Goal: Task Accomplishment & Management: Manage account settings

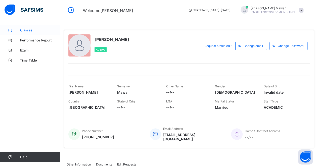
click at [38, 32] on span "Classes" at bounding box center [40, 30] width 40 height 4
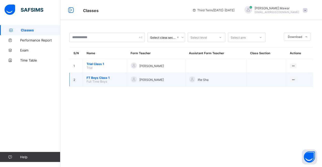
click at [93, 78] on span "FT Boys Class 1" at bounding box center [105, 78] width 37 height 4
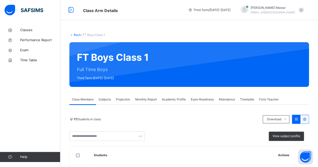
click at [225, 99] on span "Attendance" at bounding box center [227, 99] width 16 height 5
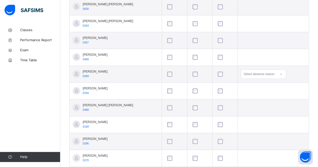
scroll to position [184, 0]
click at [216, 54] on div at bounding box center [225, 58] width 19 height 11
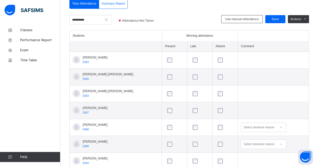
scroll to position [114, 0]
click at [277, 18] on span "Save" at bounding box center [275, 19] width 13 height 5
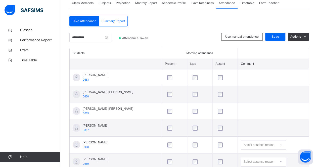
scroll to position [96, 0]
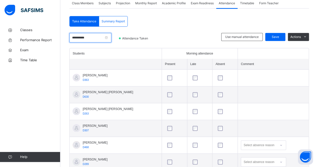
click at [97, 39] on input "**********" at bounding box center [90, 38] width 42 height 10
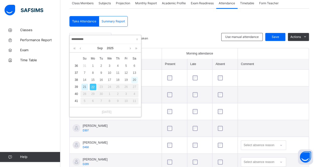
click at [134, 79] on div "20" at bounding box center [134, 80] width 7 height 7
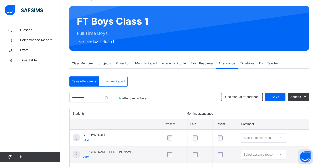
scroll to position [37, 0]
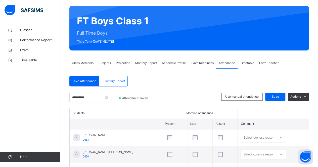
click at [119, 64] on span "Projection" at bounding box center [123, 63] width 14 height 5
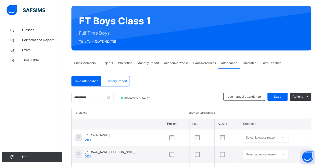
scroll to position [0, 0]
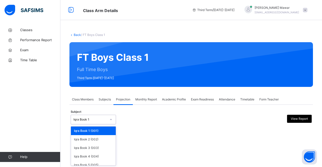
click at [98, 120] on div "Iqra Book 1" at bounding box center [90, 120] width 33 height 5
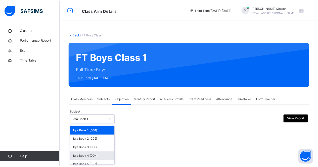
scroll to position [34, 0]
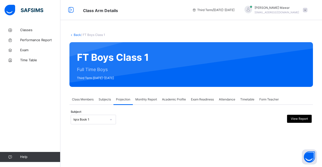
click at [146, 98] on span "Monthly Report" at bounding box center [146, 99] width 22 height 5
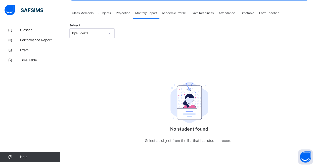
scroll to position [91, 0]
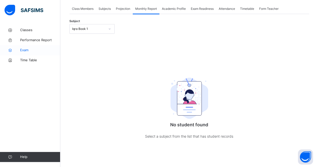
click at [31, 47] on link "Exam" at bounding box center [30, 50] width 60 height 10
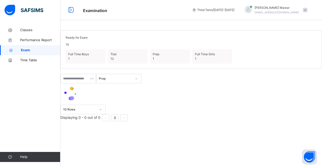
click at [128, 25] on div "Ready for Exam 15 Full Time Boys 1 Trial 12 Prep 1 Full Time Girls 1 Prep 10 Ro…" at bounding box center [191, 83] width 262 height 167
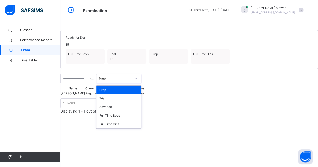
click at [132, 81] on div "Prep" at bounding box center [115, 79] width 33 height 5
click at [140, 120] on div "Full Time Boys" at bounding box center [118, 116] width 45 height 9
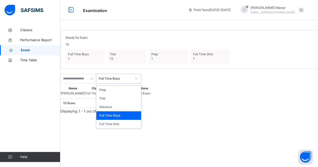
click at [132, 81] on div "Full Time Boys" at bounding box center [115, 79] width 33 height 5
click at [139, 112] on div "Advance" at bounding box center [118, 107] width 45 height 9
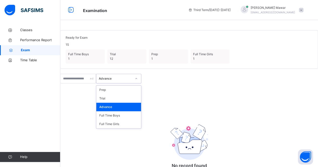
click at [132, 81] on div "Advance" at bounding box center [115, 79] width 33 height 5
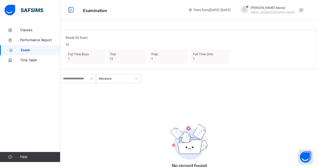
click at [187, 110] on div "No record found There are currently no records found." at bounding box center [189, 139] width 258 height 110
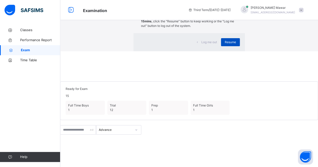
click at [221, 46] on div "Resume" at bounding box center [230, 42] width 19 height 8
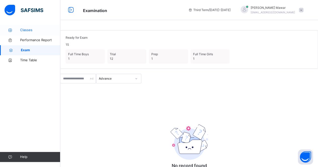
click at [25, 34] on link "Classes" at bounding box center [30, 30] width 60 height 10
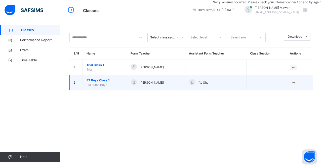
click at [99, 79] on span "FT Boys Class 1" at bounding box center [105, 80] width 37 height 5
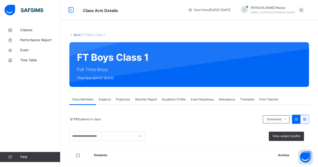
click at [118, 100] on span "Projection" at bounding box center [123, 99] width 14 height 5
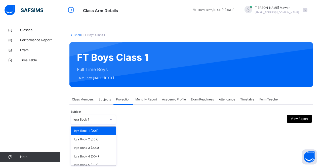
click at [100, 116] on div "Iqra Book 1" at bounding box center [88, 120] width 35 height 8
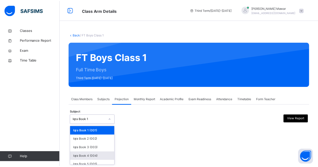
scroll to position [34, 0]
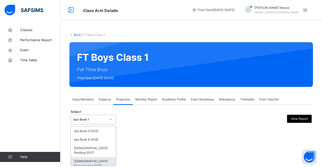
click at [97, 159] on div "[DEMOGRAPHIC_DATA] Memorisation (008)" at bounding box center [93, 163] width 45 height 13
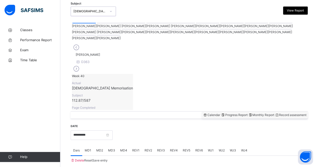
scroll to position [106, 0]
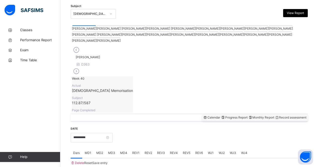
click at [97, 26] on div at bounding box center [121, 25] width 49 height 1
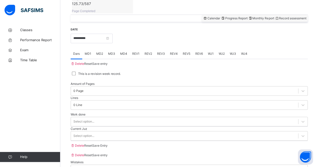
scroll to position [207, 0]
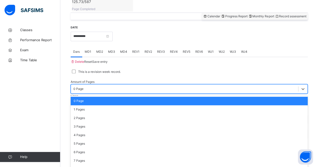
click at [84, 87] on div "0 Page" at bounding box center [79, 89] width 10 height 5
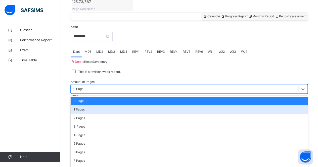
click at [101, 105] on div "1 Pages" at bounding box center [189, 109] width 237 height 9
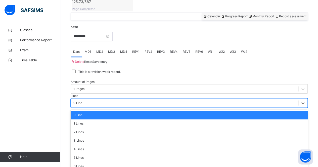
click at [144, 99] on div "0 Line" at bounding box center [185, 103] width 228 height 8
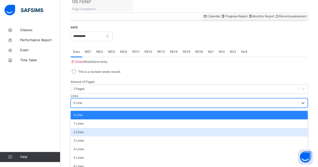
click at [144, 128] on div "2 Lines" at bounding box center [189, 132] width 237 height 9
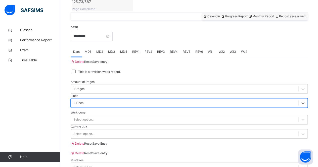
scroll to position [210, 0]
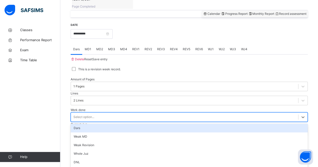
click at [144, 113] on div "Select option..." at bounding box center [185, 117] width 228 height 8
click at [147, 124] on div "Dars" at bounding box center [189, 128] width 237 height 9
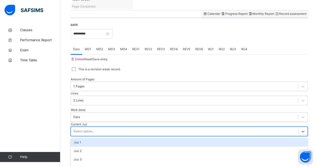
click at [149, 127] on div "Select option..." at bounding box center [189, 132] width 237 height 10
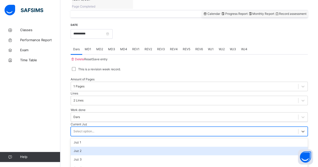
click at [149, 147] on div "Juz 2" at bounding box center [189, 151] width 237 height 9
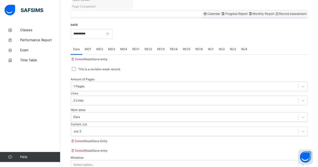
click at [108, 139] on div "Save Entry" at bounding box center [99, 141] width 15 height 5
click at [110, 47] on span "MD3" at bounding box center [111, 49] width 7 height 5
drag, startPoint x: 115, startPoint y: 56, endPoint x: 112, endPoint y: 78, distance: 22.4
drag, startPoint x: 112, startPoint y: 78, endPoint x: 96, endPoint y: 77, distance: 15.4
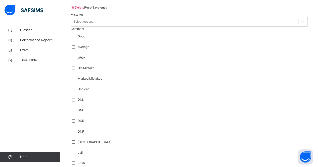
scroll to position [379, 0]
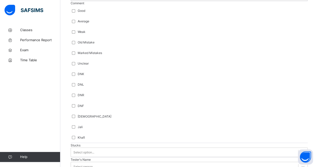
drag, startPoint x: 97, startPoint y: 81, endPoint x: 95, endPoint y: 109, distance: 28.0
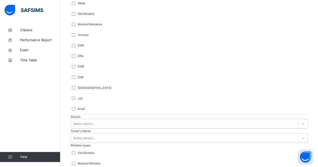
type input "****"
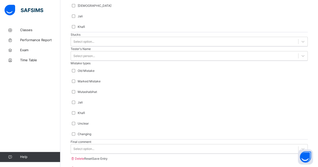
scroll to position [500, 0]
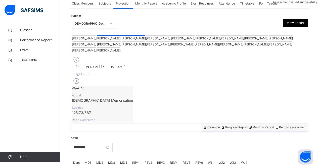
scroll to position [210, 0]
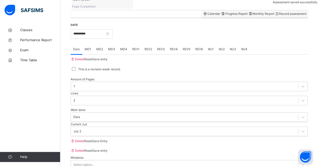
click at [125, 47] on span "MD4" at bounding box center [123, 49] width 7 height 5
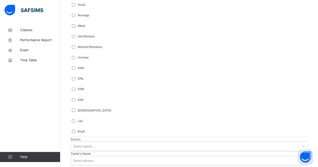
scroll to position [380, 0]
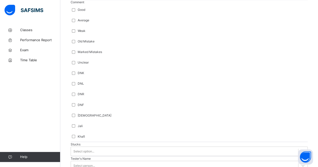
drag, startPoint x: 145, startPoint y: 103, endPoint x: 150, endPoint y: 111, distance: 9.1
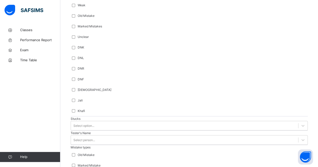
scroll to position [408, 0]
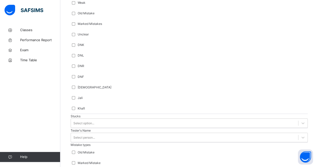
type input "*****"
drag, startPoint x: 187, startPoint y: 54, endPoint x: 182, endPoint y: 79, distance: 25.5
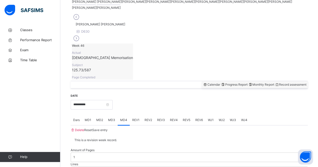
scroll to position [148, 0]
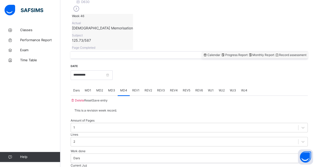
scroll to position [171, 0]
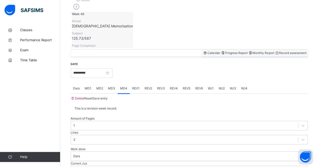
click at [248, 51] on span "Monthly Report" at bounding box center [261, 53] width 26 height 4
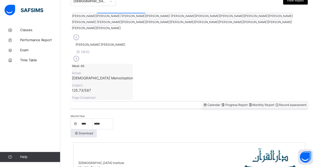
scroll to position [118, 0]
click at [285, 103] on span "Record assessment" at bounding box center [291, 105] width 32 height 4
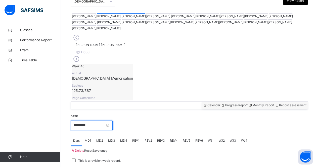
click at [113, 121] on input "**********" at bounding box center [92, 126] width 42 height 10
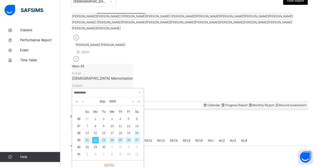
click at [136, 134] on div "20" at bounding box center [137, 133] width 7 height 7
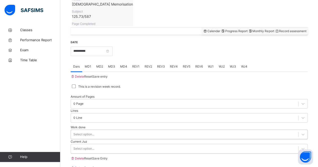
scroll to position [210, 0]
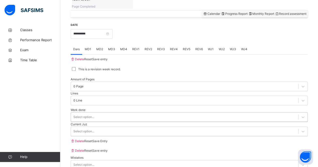
click at [139, 113] on div "Select option..." at bounding box center [189, 118] width 237 height 10
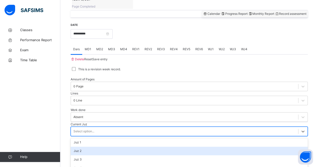
drag, startPoint x: 151, startPoint y: 119, endPoint x: 152, endPoint y: 137, distance: 17.9
click at [152, 136] on div "option Juz 2 focused, 2 of 30. 30 results available. Use Up and Down to choose …" at bounding box center [189, 132] width 237 height 10
click at [152, 147] on div "Juz 2" at bounding box center [189, 151] width 237 height 9
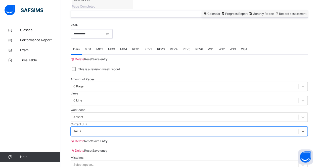
click at [108, 139] on span "Save Entry" at bounding box center [99, 141] width 15 height 4
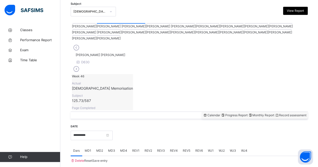
scroll to position [109, 0]
click at [127, 148] on span "MD4" at bounding box center [123, 150] width 7 height 5
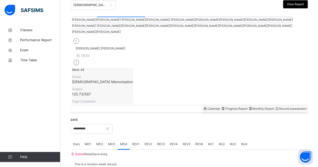
scroll to position [114, 0]
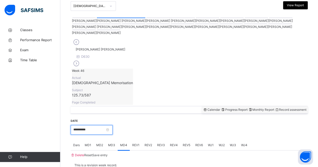
click at [85, 125] on input "**********" at bounding box center [92, 130] width 42 height 10
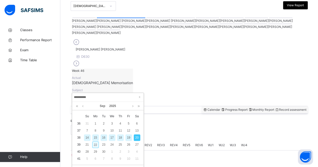
click at [93, 145] on div "22" at bounding box center [95, 145] width 7 height 7
type input "**********"
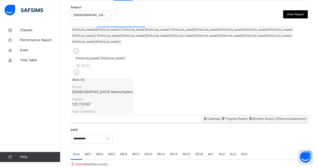
scroll to position [89, 0]
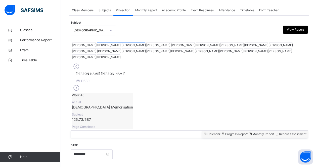
click at [248, 132] on span "Monthly Report" at bounding box center [261, 134] width 26 height 4
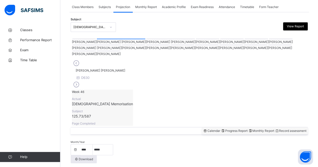
scroll to position [91, 0]
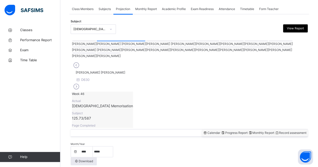
click at [121, 47] on div at bounding box center [97, 47] width 49 height 1
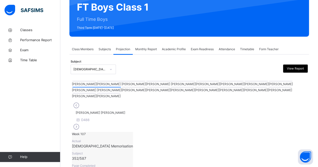
scroll to position [53, 0]
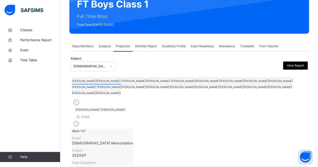
click at [299, 167] on span "Record assessment" at bounding box center [291, 170] width 32 height 4
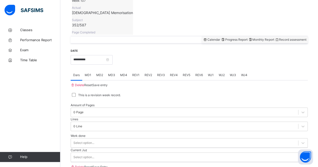
scroll to position [185, 0]
click at [107, 108] on div "0 Page" at bounding box center [185, 112] width 228 height 8
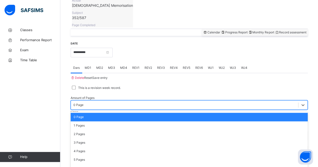
scroll to position [192, 0]
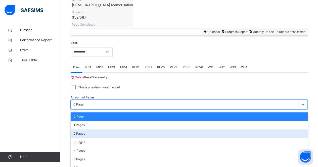
click at [95, 130] on div "2 Pages" at bounding box center [189, 134] width 237 height 9
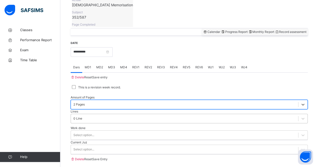
click at [82, 117] on div "0 Line" at bounding box center [78, 119] width 9 height 5
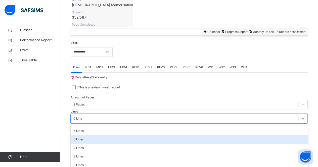
scroll to position [42, 0]
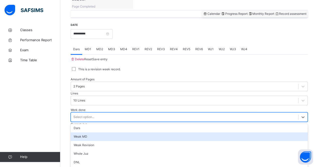
click at [96, 113] on div "option [PERSON_NAME] MD focused, 2 of 16. 16 results available. Use Up and Down…" at bounding box center [189, 118] width 237 height 10
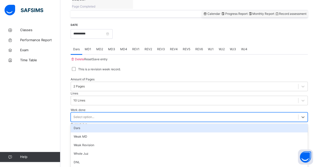
click at [95, 124] on div "Dars" at bounding box center [189, 128] width 237 height 9
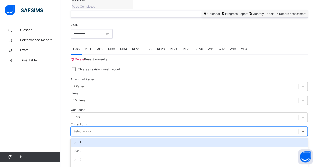
click at [103, 128] on div "Select option..." at bounding box center [185, 132] width 228 height 8
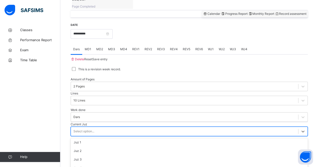
scroll to position [86, 0]
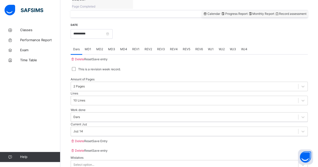
click at [108, 139] on span "Save Entry" at bounding box center [99, 141] width 15 height 4
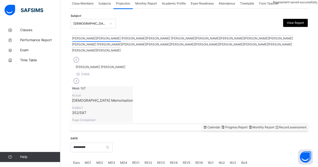
scroll to position [210, 0]
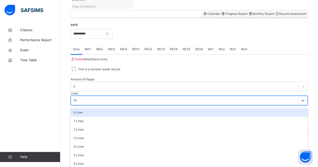
drag, startPoint x: 147, startPoint y: 67, endPoint x: 140, endPoint y: 131, distance: 64.6
click at [140, 160] on div "6 Lines" at bounding box center [189, 164] width 237 height 9
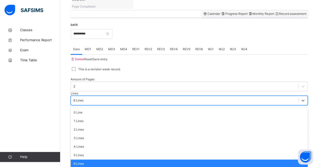
click at [84, 98] on div "6 Lines" at bounding box center [79, 100] width 10 height 5
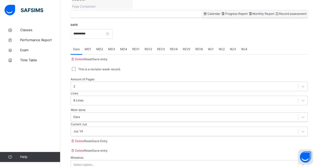
click at [108, 139] on span "Save Entry" at bounding box center [99, 141] width 15 height 4
click at [113, 29] on input "**********" at bounding box center [92, 34] width 42 height 10
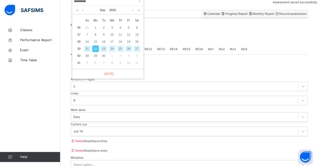
scroll to position [208, 0]
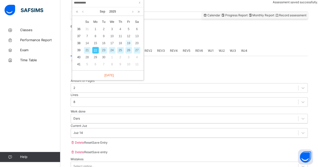
drag, startPoint x: 137, startPoint y: 44, endPoint x: 130, endPoint y: 42, distance: 7.8
click at [130, 42] on tr "38 14 15 16 17 18 19 20" at bounding box center [108, 43] width 66 height 7
click at [141, 43] on td "20" at bounding box center [137, 43] width 8 height 7
type input "**********"
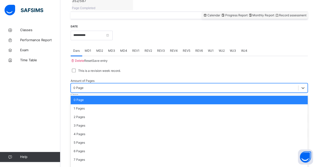
click at [84, 86] on div "0 Page" at bounding box center [79, 88] width 10 height 5
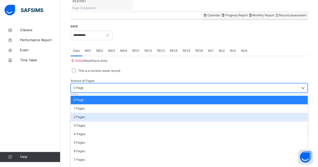
click at [84, 113] on div "2 Pages" at bounding box center [189, 117] width 237 height 9
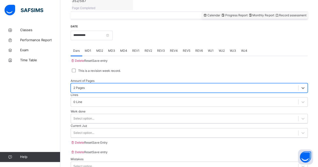
click at [170, 76] on div "Amount of Pages option 2 Pages, selected. 0 results available. Select is focuse…" at bounding box center [189, 92] width 237 height 33
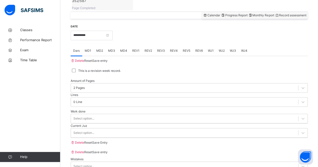
click at [170, 76] on div "Amount of Pages 2 Pages Lines 0 Line" at bounding box center [189, 92] width 237 height 33
click at [82, 100] on div "0 Line" at bounding box center [78, 102] width 9 height 5
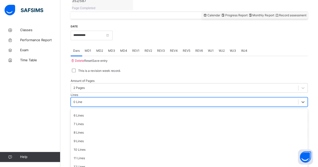
scroll to position [51, 0]
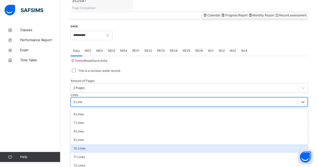
click at [156, 144] on div "10 Lines" at bounding box center [189, 148] width 237 height 9
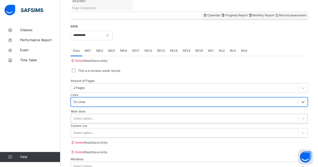
click at [142, 114] on div "Select option..." at bounding box center [189, 119] width 237 height 10
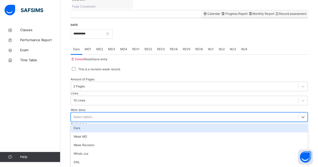
click at [122, 124] on div "Dars" at bounding box center [189, 128] width 237 height 9
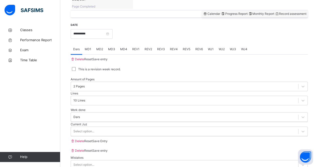
click at [102, 124] on div "Current Juz Select option..." at bounding box center [189, 129] width 237 height 14
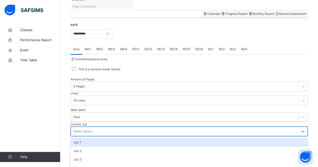
click at [102, 128] on div "Select option..." at bounding box center [185, 132] width 228 height 8
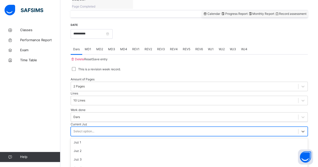
scroll to position [89, 0]
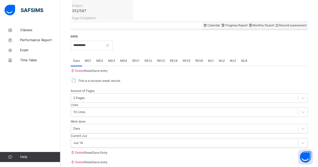
click at [108, 150] on div "Save Entry" at bounding box center [99, 153] width 15 height 10
click at [108, 151] on span "Save Entry" at bounding box center [99, 153] width 15 height 4
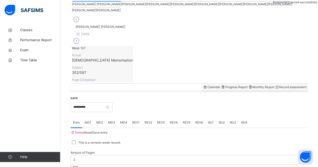
click at [248, 85] on icon at bounding box center [250, 87] width 4 height 4
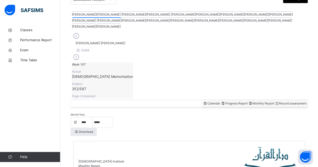
scroll to position [122, 0]
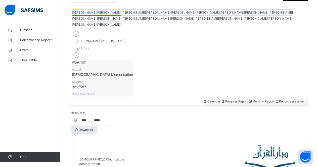
click at [291, 100] on span "Record assessment" at bounding box center [291, 102] width 32 height 4
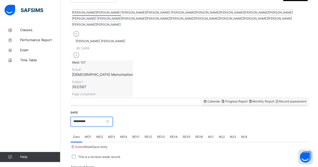
click at [107, 117] on input "**********" at bounding box center [92, 122] width 42 height 10
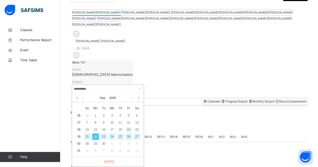
click at [128, 128] on div "19" at bounding box center [129, 130] width 7 height 7
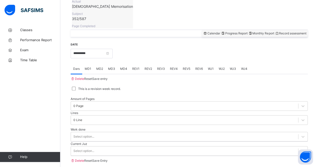
scroll to position [210, 0]
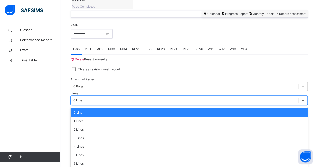
click at [161, 97] on div "0 Line" at bounding box center [185, 101] width 228 height 8
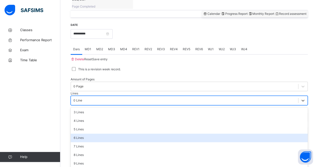
scroll to position [26, 0]
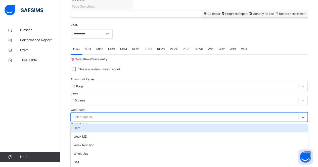
click at [140, 113] on div "Select option..." at bounding box center [185, 117] width 228 height 8
click at [93, 124] on div "Dars" at bounding box center [189, 128] width 237 height 9
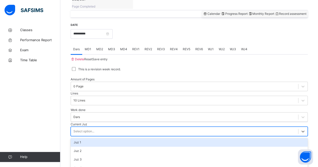
click at [85, 129] on div "Select option..." at bounding box center [84, 131] width 21 height 5
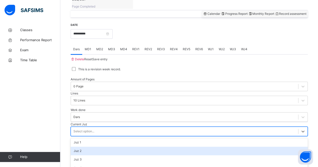
scroll to position [95, 0]
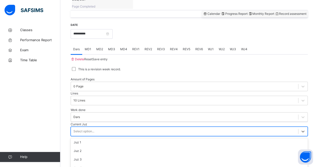
click at [108, 139] on span "Save Entry" at bounding box center [99, 141] width 15 height 4
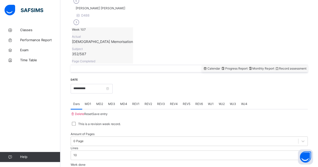
scroll to position [156, 0]
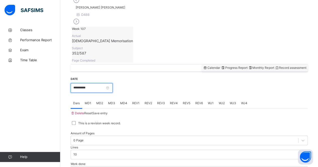
click at [109, 83] on input "**********" at bounding box center [92, 88] width 42 height 10
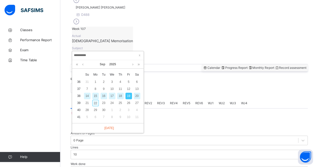
click at [95, 103] on div "22" at bounding box center [95, 103] width 7 height 7
type input "**********"
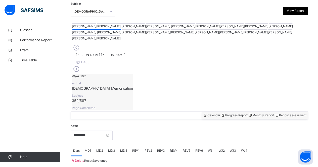
scroll to position [107, 0]
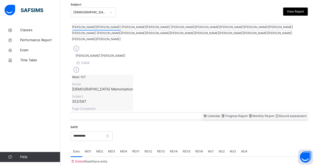
click at [244, 30] on div at bounding box center [255, 30] width 23 height 1
click at [250, 114] on span "Monthly Report" at bounding box center [261, 116] width 26 height 4
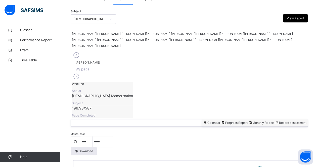
scroll to position [87, 0]
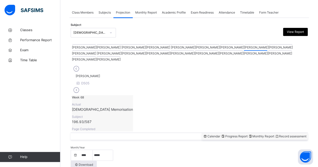
click at [121, 50] on div at bounding box center [97, 50] width 49 height 1
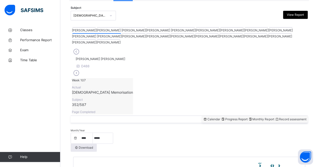
scroll to position [118, 0]
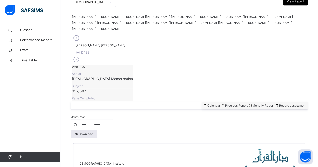
click at [277, 104] on span "Record assessment" at bounding box center [291, 106] width 32 height 4
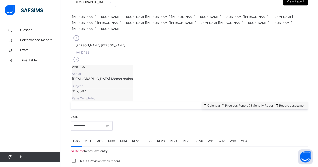
scroll to position [120, 0]
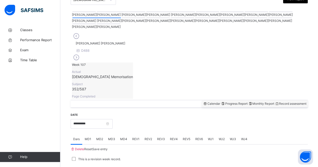
click at [251, 102] on span "Monthly Report" at bounding box center [261, 104] width 26 height 4
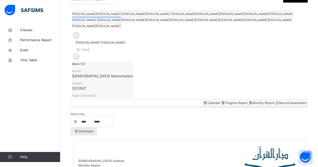
scroll to position [120, 0]
click at [289, 101] on div "Record assessment" at bounding box center [291, 103] width 32 height 5
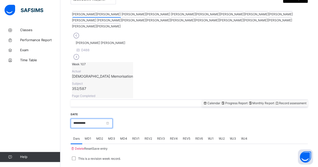
click at [113, 119] on input "**********" at bounding box center [92, 124] width 42 height 10
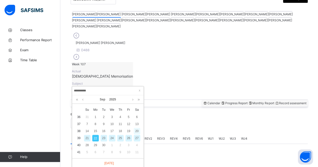
click at [138, 133] on div "20" at bounding box center [137, 131] width 7 height 7
type input "**********"
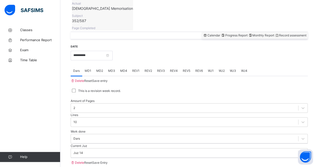
scroll to position [189, 0]
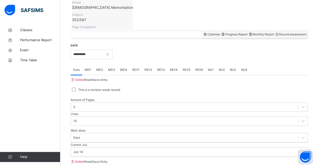
click at [90, 68] on span "MD1" at bounding box center [88, 70] width 7 height 5
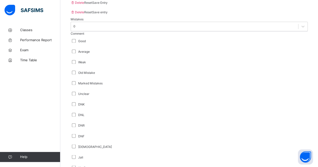
scroll to position [366, 0]
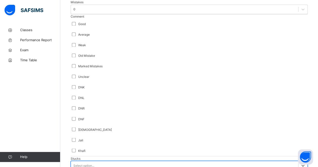
click at [84, 164] on div "Select option..." at bounding box center [84, 166] width 21 height 5
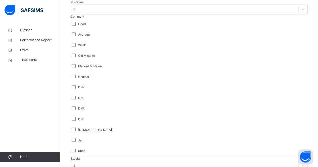
scroll to position [408, 0]
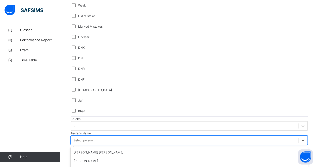
click at [76, 136] on div "option [PERSON_NAME] focused, 4 of 90. 90 results available. Use Up and Down to…" at bounding box center [189, 141] width 237 height 10
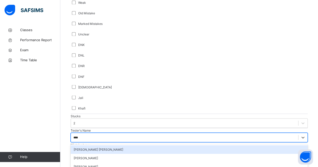
type input "*****"
click at [109, 146] on div "[PERSON_NAME]" at bounding box center [189, 150] width 237 height 9
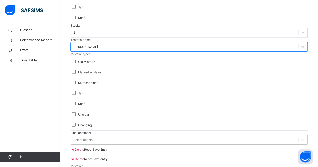
scroll to position [500, 0]
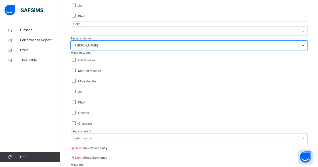
click at [99, 135] on div "Select option..." at bounding box center [185, 139] width 228 height 8
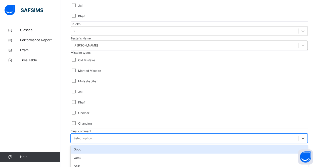
click at [90, 146] on div "Good" at bounding box center [189, 150] width 237 height 9
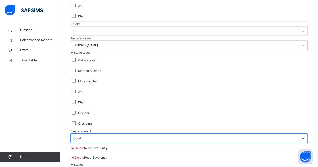
click at [108, 146] on div "Save Entry" at bounding box center [99, 148] width 15 height 5
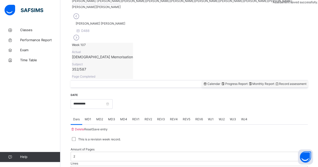
scroll to position [140, 0]
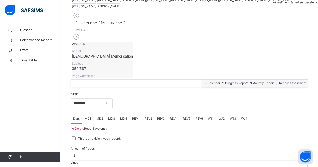
click at [123, 114] on div "MD4" at bounding box center [124, 119] width 12 height 10
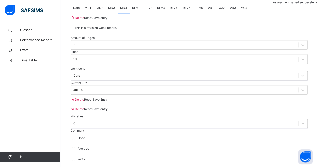
scroll to position [251, 0]
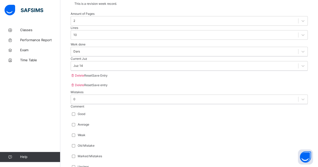
scroll to position [276, 0]
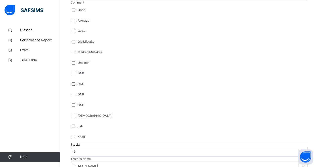
scroll to position [382, 0]
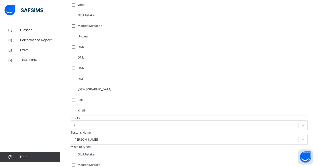
scroll to position [408, 0]
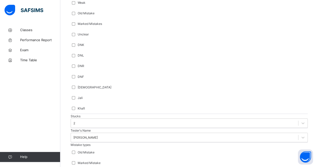
type input "*"
type input "****"
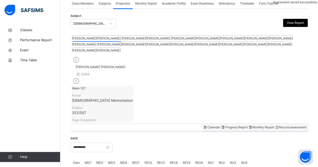
scroll to position [210, 0]
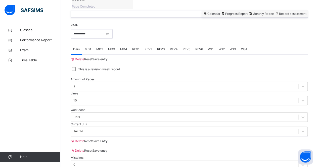
click at [137, 47] on span "REV1" at bounding box center [135, 49] width 7 height 5
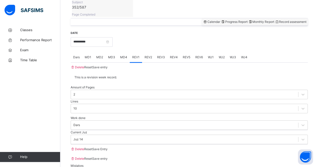
scroll to position [202, 0]
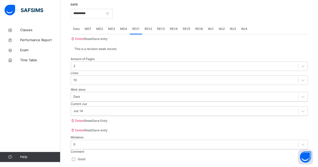
scroll to position [231, 0]
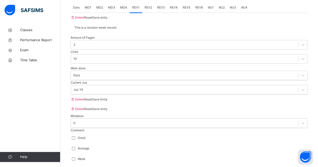
scroll to position [252, 0]
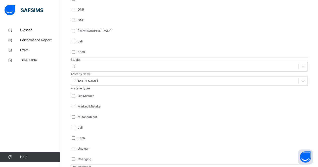
scroll to position [468, 0]
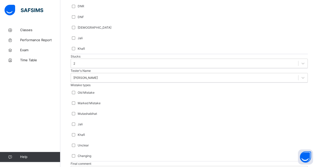
type input "***"
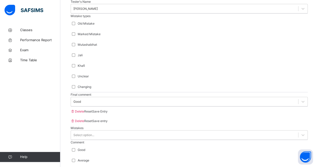
scroll to position [560, 0]
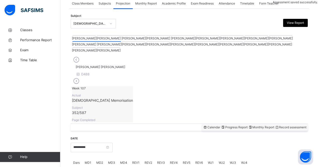
scroll to position [210, 0]
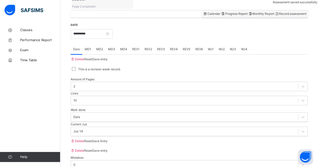
click at [155, 44] on div "REV2" at bounding box center [148, 49] width 13 height 10
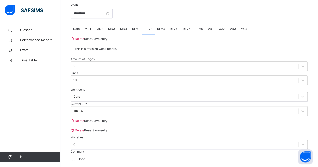
scroll to position [231, 0]
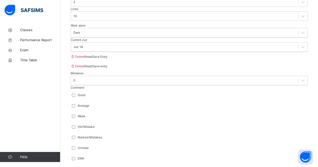
scroll to position [343, 0]
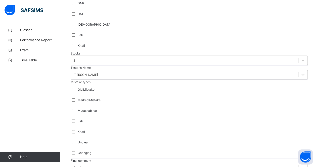
scroll to position [472, 0]
type input "*"
type input "*****"
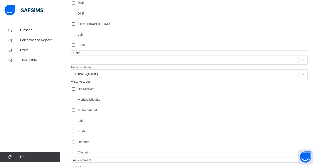
scroll to position [560, 0]
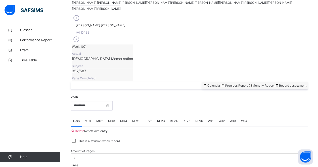
scroll to position [142, 0]
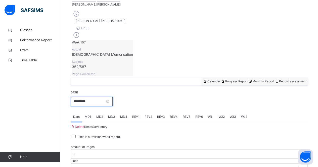
click at [113, 97] on input "**********" at bounding box center [92, 102] width 42 height 10
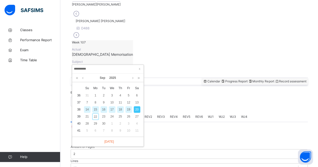
click at [123, 107] on div "18" at bounding box center [120, 109] width 7 height 7
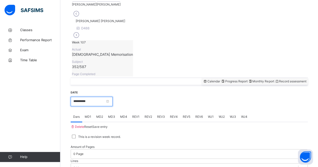
click at [94, 97] on input "**********" at bounding box center [92, 102] width 42 height 10
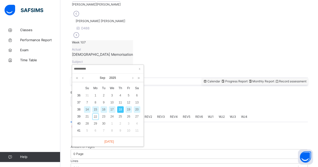
click at [128, 110] on div "19" at bounding box center [129, 109] width 7 height 7
type input "**********"
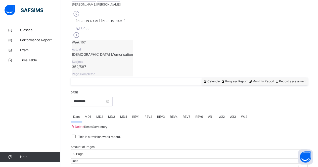
click at [90, 115] on span "MD1" at bounding box center [88, 117] width 7 height 5
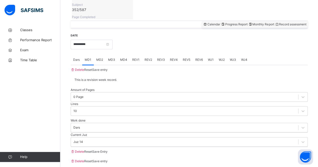
scroll to position [200, 0]
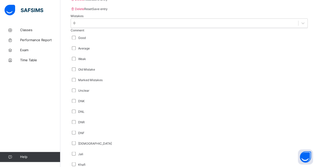
scroll to position [354, 0]
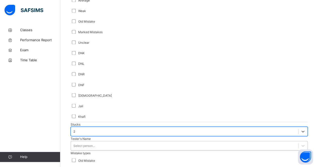
click at [80, 141] on div "Select person..." at bounding box center [189, 146] width 237 height 10
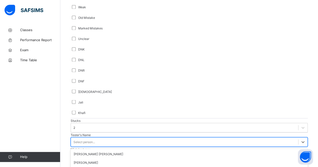
scroll to position [408, 0]
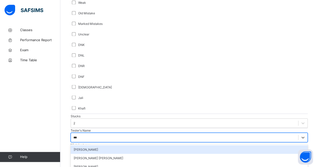
type input "****"
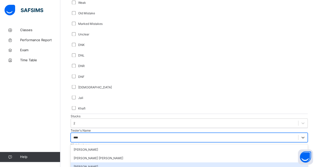
click at [110, 163] on div "[PERSON_NAME]" at bounding box center [189, 167] width 237 height 9
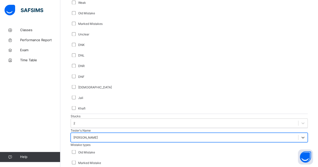
scroll to position [500, 0]
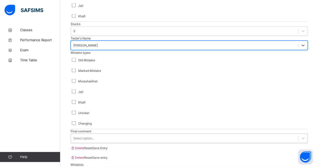
click at [89, 136] on div "Select option..." at bounding box center [84, 138] width 21 height 5
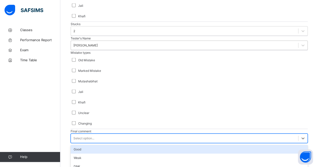
click at [90, 146] on div "Good" at bounding box center [189, 150] width 237 height 9
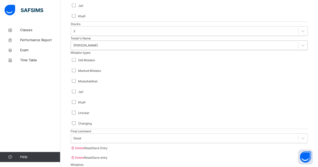
click at [108, 147] on span "Save Entry" at bounding box center [99, 149] width 15 height 4
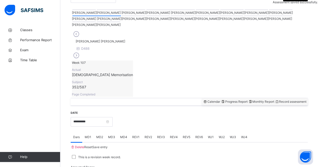
scroll to position [120, 0]
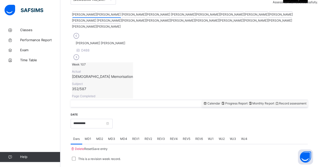
click at [125, 137] on span "MD4" at bounding box center [123, 139] width 7 height 5
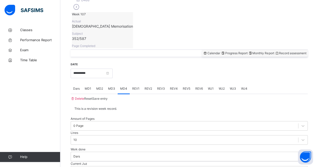
scroll to position [171, 0]
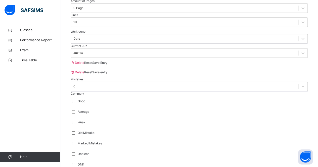
scroll to position [374, 0]
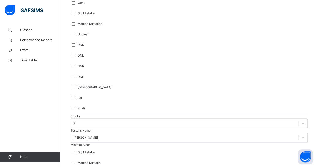
type input "******"
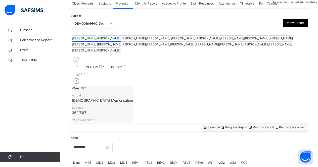
scroll to position [210, 0]
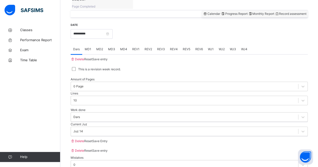
click at [137, 47] on span "REV1" at bounding box center [135, 49] width 7 height 5
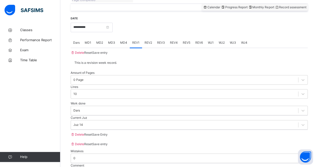
scroll to position [216, 0]
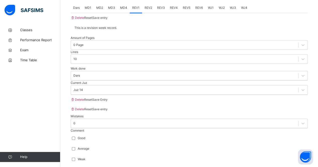
scroll to position [252, 0]
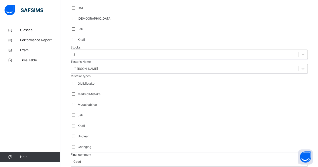
scroll to position [473, 0]
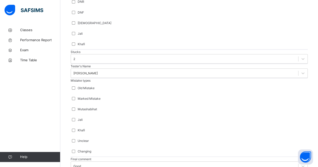
type input "*"
type input "***"
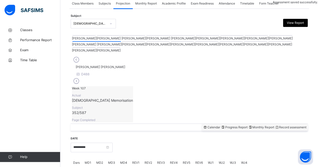
scroll to position [210, 0]
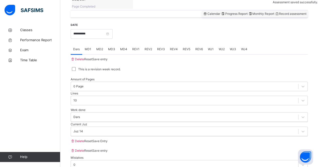
click at [148, 44] on div "REV2" at bounding box center [148, 49] width 13 height 10
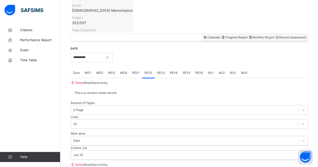
scroll to position [186, 0]
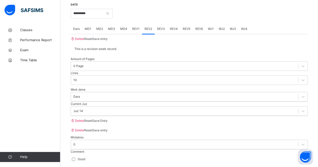
scroll to position [231, 0]
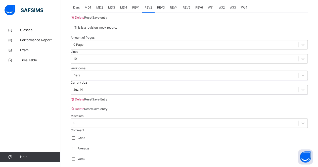
scroll to position [252, 0]
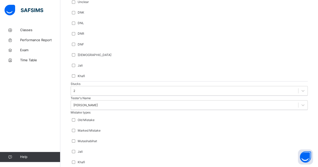
scroll to position [468, 0]
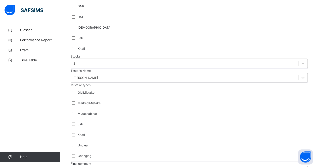
type input "****"
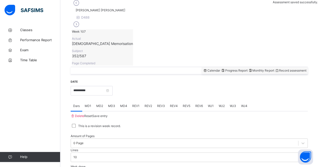
scroll to position [152, 0]
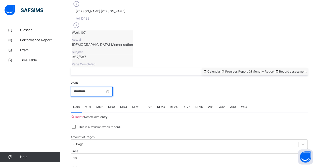
click at [113, 87] on input "**********" at bounding box center [92, 92] width 42 height 10
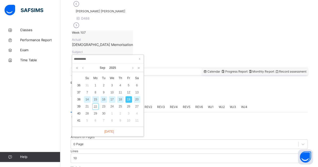
click at [122, 99] on div "18" at bounding box center [120, 99] width 7 height 7
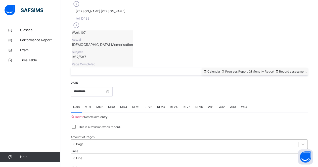
scroll to position [210, 0]
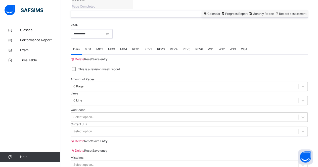
click at [98, 113] on div "Select option..." at bounding box center [185, 117] width 228 height 8
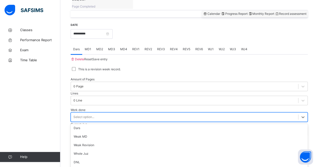
scroll to position [57, 0]
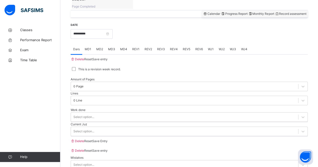
click at [269, 122] on div "Current Juz Select option..." at bounding box center [189, 129] width 237 height 14
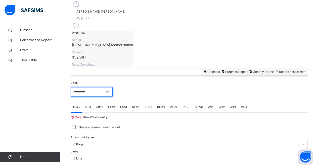
click at [101, 87] on input "**********" at bounding box center [92, 92] width 42 height 10
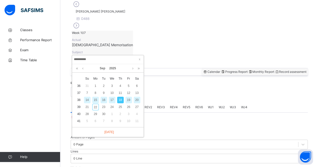
click at [113, 100] on div "17" at bounding box center [112, 100] width 7 height 7
type input "**********"
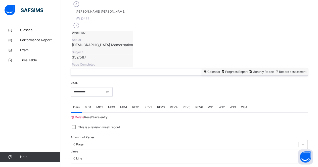
click at [99, 105] on span "MD2" at bounding box center [99, 107] width 7 height 5
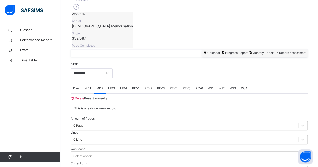
scroll to position [171, 0]
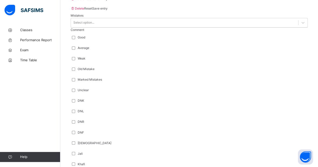
scroll to position [354, 0]
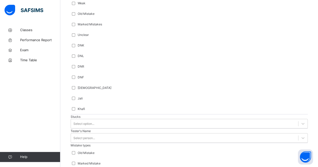
scroll to position [408, 0]
type input "****"
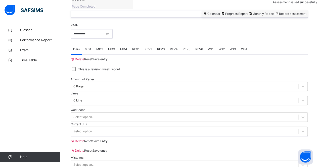
scroll to position [157, 0]
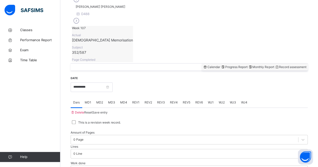
click at [120, 98] on div "MD4" at bounding box center [124, 103] width 12 height 10
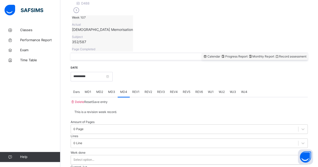
scroll to position [171, 0]
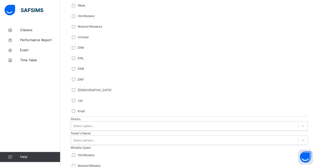
scroll to position [408, 0]
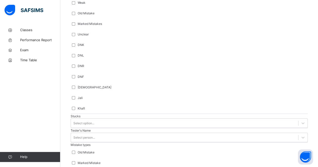
type input "****"
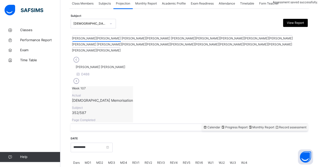
scroll to position [210, 0]
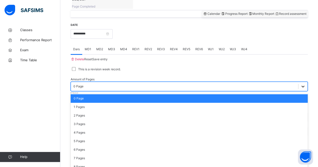
click at [301, 84] on icon at bounding box center [303, 86] width 5 height 5
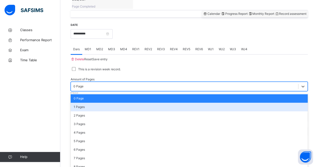
click at [91, 103] on div "1 Pages" at bounding box center [189, 107] width 237 height 9
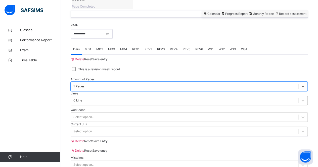
click at [156, 97] on div "0 Line" at bounding box center [185, 101] width 228 height 8
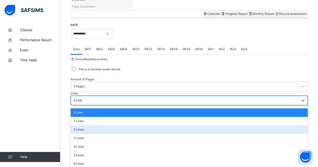
click at [147, 126] on div "2 Lines" at bounding box center [189, 130] width 237 height 9
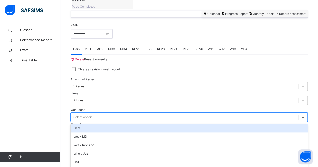
click at [130, 113] on div "Select option..." at bounding box center [185, 117] width 228 height 8
click at [112, 124] on div "Dars" at bounding box center [189, 128] width 237 height 9
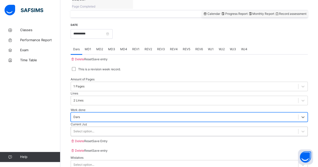
click at [92, 129] on div "Select option..." at bounding box center [84, 131] width 21 height 5
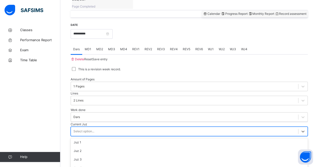
scroll to position [107, 0]
click at [108, 139] on div "Save Entry" at bounding box center [99, 141] width 15 height 5
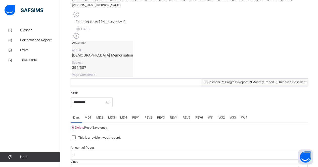
scroll to position [140, 0]
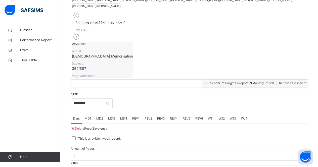
click at [144, 114] on div "REV2" at bounding box center [148, 119] width 13 height 10
click at [139, 117] on span "REV1" at bounding box center [135, 119] width 7 height 5
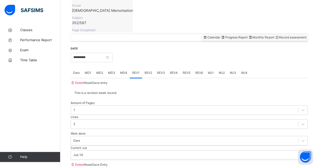
scroll to position [186, 0]
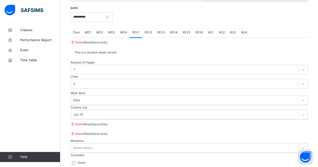
scroll to position [231, 0]
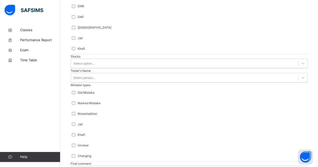
type input "*"
type input "***"
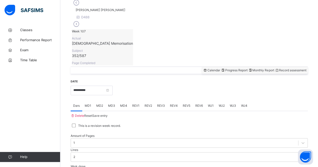
scroll to position [154, 0]
click at [148, 103] on span "REV2" at bounding box center [149, 105] width 8 height 5
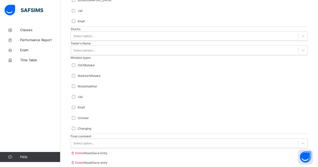
scroll to position [495, 0]
type input "****"
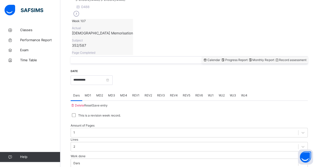
scroll to position [163, 0]
click at [113, 76] on input "**********" at bounding box center [92, 81] width 42 height 10
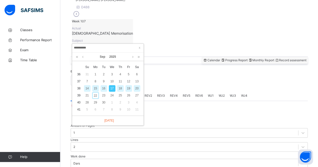
click at [105, 90] on div "16" at bounding box center [104, 88] width 7 height 7
type input "**********"
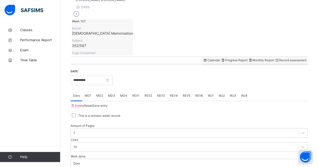
click at [99, 94] on span "MD2" at bounding box center [99, 96] width 7 height 5
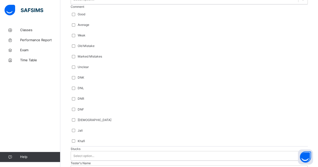
scroll to position [376, 0]
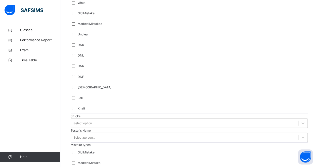
type input "***"
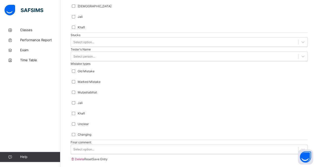
scroll to position [500, 0]
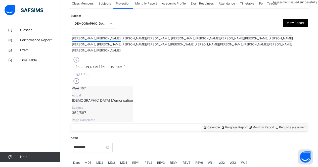
scroll to position [210, 0]
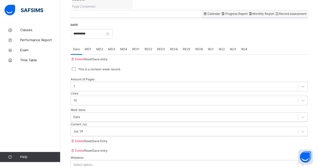
click at [123, 47] on span "MD4" at bounding box center [123, 49] width 7 height 5
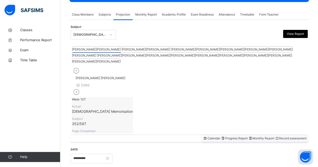
scroll to position [178, 0]
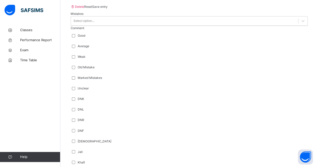
scroll to position [354, 0]
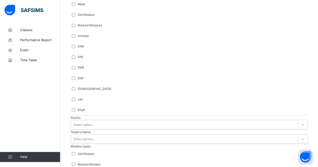
scroll to position [408, 0]
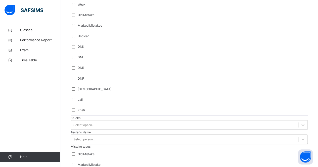
scroll to position [0, 0]
type input "*"
type input "****"
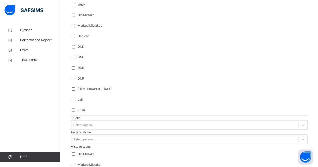
scroll to position [500, 0]
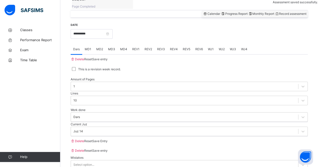
scroll to position [157, 0]
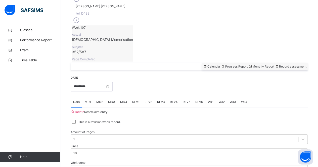
click at [121, 100] on span "MD4" at bounding box center [123, 102] width 7 height 5
click at [134, 100] on span "REV1" at bounding box center [135, 102] width 7 height 5
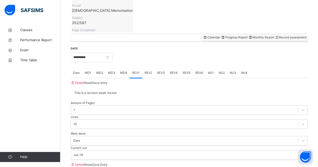
scroll to position [181, 0]
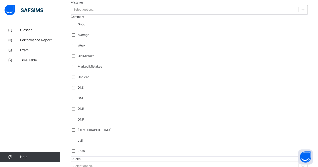
scroll to position [367, 0]
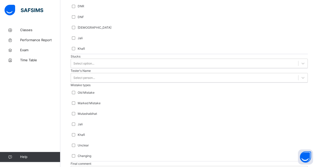
type input "******"
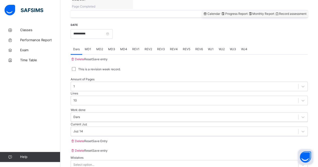
scroll to position [157, 0]
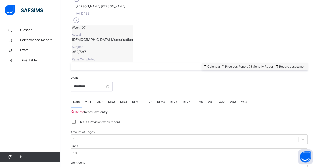
click at [152, 100] on span "REV2" at bounding box center [149, 102] width 8 height 5
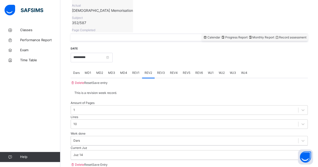
scroll to position [186, 0]
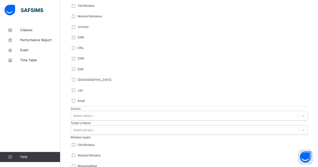
scroll to position [417, 0]
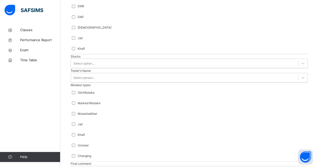
type input "******"
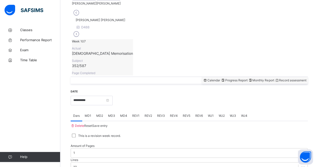
scroll to position [144, 0]
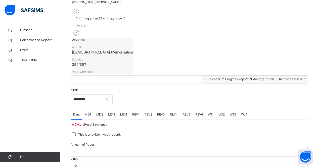
click at [164, 113] on span "REV3" at bounding box center [161, 115] width 8 height 5
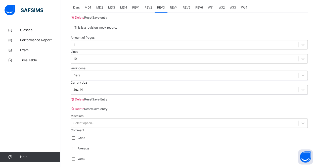
scroll to position [252, 0]
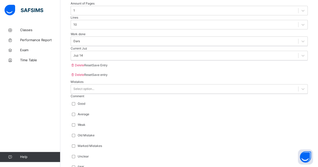
scroll to position [286, 0]
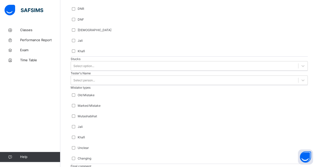
scroll to position [468, 0]
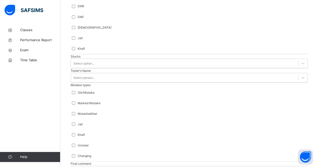
type input "****"
drag, startPoint x: 95, startPoint y: 94, endPoint x: 109, endPoint y: 3, distance: 92.5
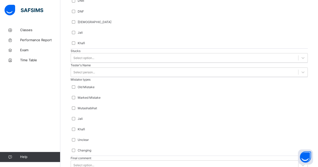
scroll to position [560, 0]
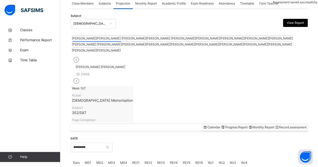
scroll to position [210, 0]
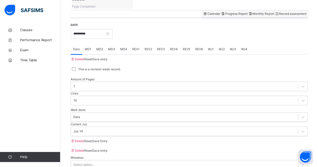
click at [178, 44] on div "REV4" at bounding box center [174, 49] width 13 height 10
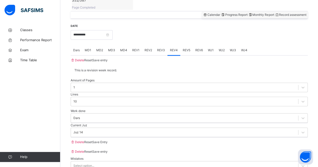
scroll to position [209, 0]
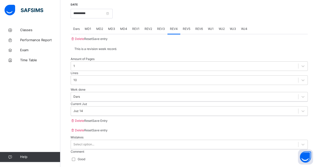
scroll to position [231, 0]
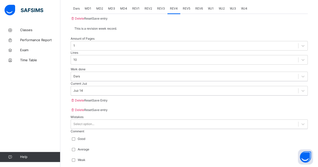
scroll to position [252, 0]
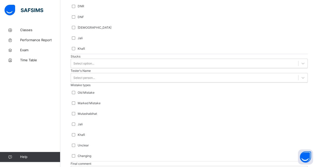
type input "*****"
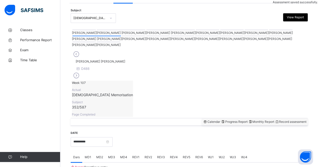
scroll to position [89, 0]
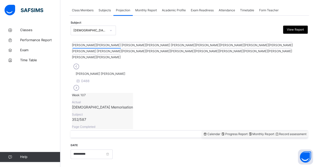
click at [146, 48] on div at bounding box center [133, 48] width 23 height 1
click at [122, 48] on div "[PERSON_NAME] [PERSON_NAME]" at bounding box center [97, 51] width 50 height 6
click at [121, 48] on div at bounding box center [97, 48] width 49 height 1
click at [269, 43] on div at bounding box center [280, 42] width 23 height 1
click at [121, 48] on div at bounding box center [97, 48] width 49 height 1
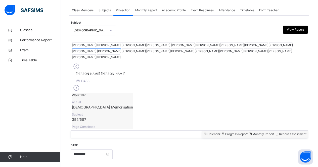
click at [146, 48] on div at bounding box center [133, 48] width 23 height 1
click at [205, 67] on div "Musab Sheikh D168 Week 85 Actual [DEMOGRAPHIC_DATA] Memorisation Subject 257.87…" at bounding box center [189, 95] width 235 height 67
click at [121, 48] on div at bounding box center [97, 48] width 49 height 1
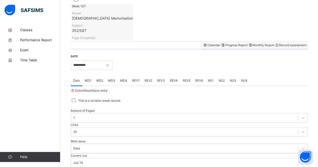
scroll to position [179, 0]
click at [177, 78] on span "REV4" at bounding box center [174, 80] width 8 height 5
click at [80, 78] on span "Dars" at bounding box center [76, 80] width 7 height 5
click at [98, 60] on input "**********" at bounding box center [92, 65] width 42 height 10
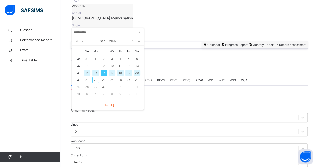
click at [95, 73] on div "15" at bounding box center [95, 73] width 7 height 7
type input "**********"
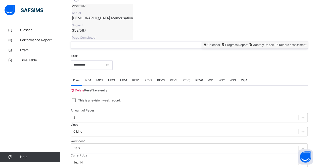
click at [91, 78] on span "MD1" at bounding box center [88, 80] width 7 height 5
click at [113, 78] on span "MD3" at bounding box center [111, 80] width 7 height 5
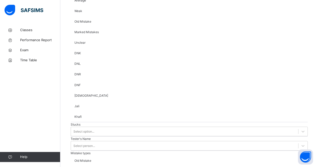
scroll to position [408, 0]
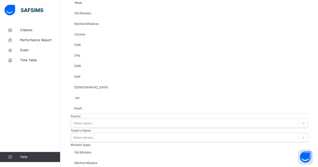
type input "******"
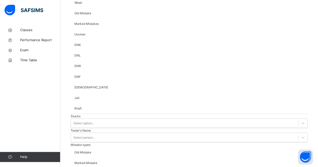
scroll to position [500, 0]
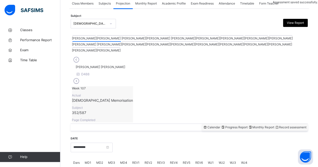
scroll to position [210, 0]
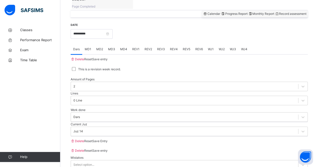
click at [124, 47] on span "MD4" at bounding box center [123, 49] width 7 height 5
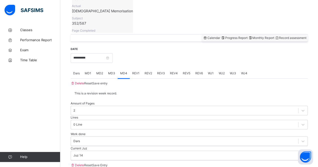
scroll to position [186, 0]
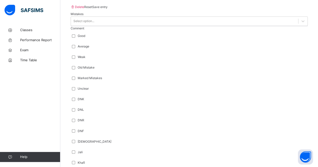
scroll to position [354, 0]
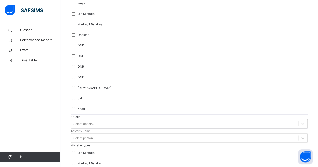
scroll to position [408, 0]
type input "*****"
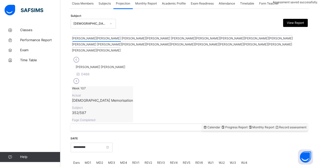
scroll to position [210, 0]
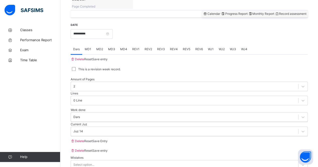
click at [123, 44] on div "MD4" at bounding box center [124, 49] width 12 height 10
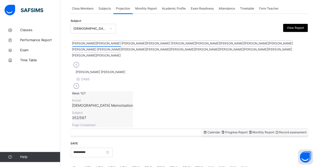
scroll to position [91, 0]
click at [139, 164] on div "REV1" at bounding box center [136, 169] width 12 height 10
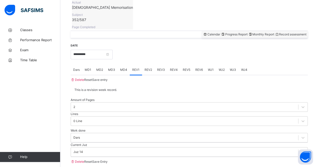
scroll to position [190, 0]
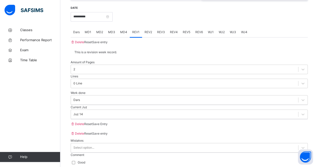
scroll to position [231, 0]
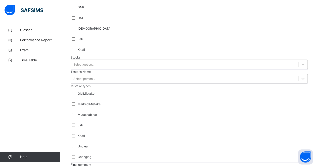
scroll to position [468, 0]
type input "*****"
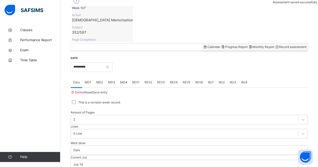
scroll to position [176, 0]
click at [148, 78] on div "REV2" at bounding box center [148, 83] width 13 height 10
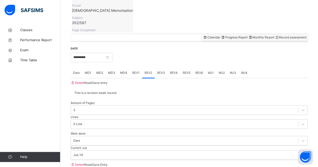
scroll to position [181, 0]
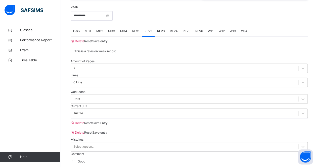
scroll to position [231, 0]
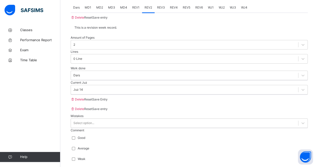
scroll to position [252, 0]
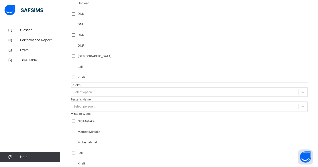
scroll to position [441, 0]
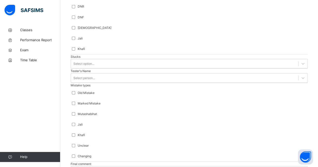
scroll to position [468, 0]
type input "***"
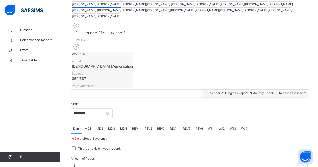
scroll to position [135, 0]
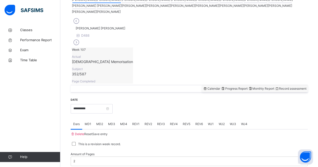
click at [161, 122] on span "REV3" at bounding box center [161, 124] width 8 height 5
click at [151, 122] on span "REV2" at bounding box center [149, 124] width 8 height 5
click at [164, 122] on span "REV3" at bounding box center [161, 124] width 8 height 5
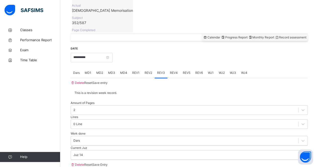
scroll to position [181, 0]
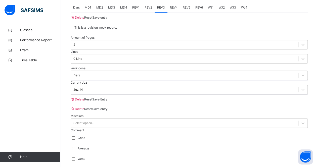
scroll to position [252, 0]
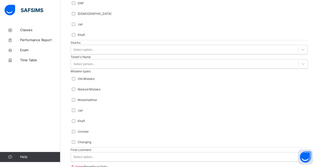
scroll to position [486, 0]
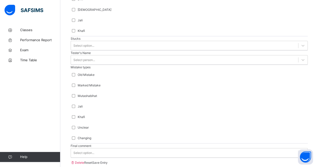
type input "***"
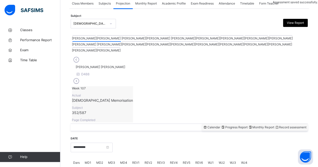
scroll to position [210, 0]
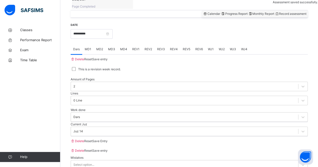
click at [177, 44] on div "REV4" at bounding box center [174, 49] width 13 height 10
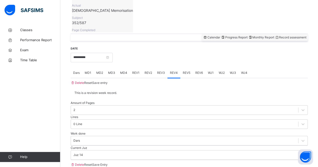
scroll to position [53, 0]
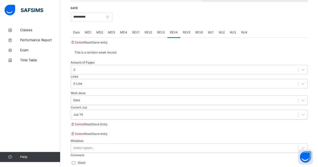
scroll to position [231, 0]
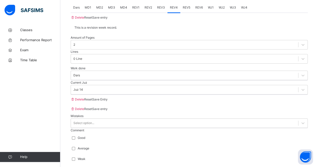
scroll to position [252, 0]
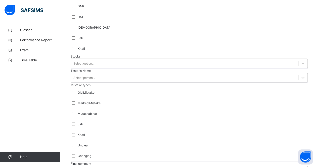
type input "****"
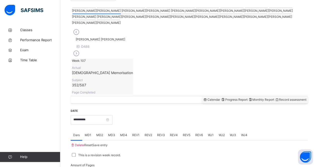
scroll to position [128, 0]
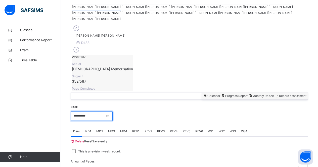
click at [113, 112] on input "**********" at bounding box center [92, 117] width 42 height 10
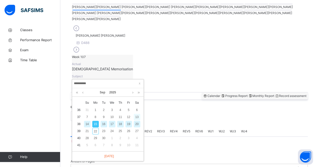
click at [138, 117] on div "13" at bounding box center [137, 117] width 7 height 7
type input "**********"
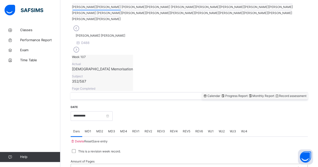
click at [106, 164] on div "0 Page" at bounding box center [189, 169] width 237 height 10
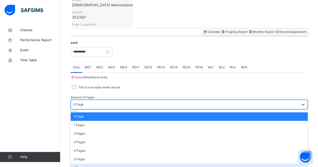
scroll to position [192, 0]
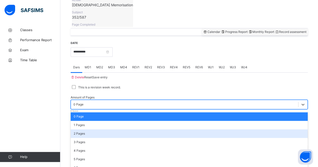
click at [84, 130] on div "2 Pages" at bounding box center [189, 134] width 237 height 9
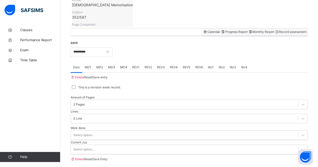
click at [84, 126] on div "Work done Select option..." at bounding box center [189, 133] width 237 height 14
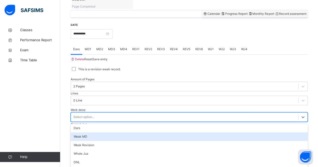
click at [85, 113] on div "option [PERSON_NAME] MD focused, 2 of 16. 16 results available. Use Up and Down…" at bounding box center [189, 118] width 237 height 10
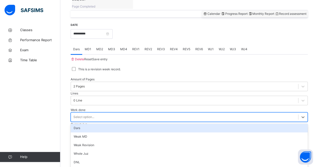
click at [85, 124] on div "Dars" at bounding box center [189, 128] width 237 height 9
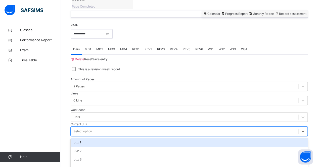
click at [83, 129] on div "Select option..." at bounding box center [84, 131] width 21 height 5
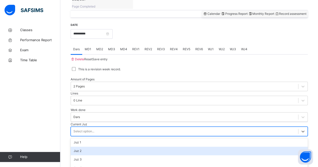
scroll to position [104, 0]
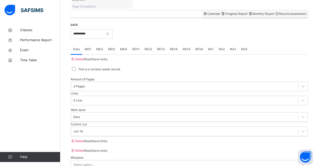
click at [108, 139] on span "Save Entry" at bounding box center [99, 141] width 15 height 4
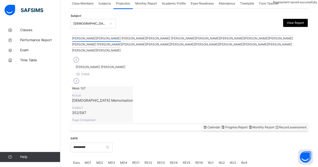
scroll to position [210, 0]
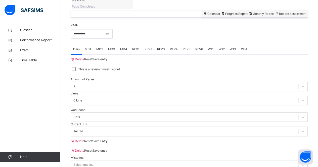
click at [125, 47] on span "MD4" at bounding box center [123, 49] width 7 height 5
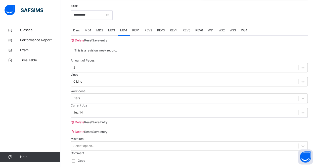
scroll to position [230, 0]
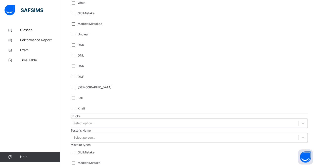
scroll to position [408, 0]
type input "****"
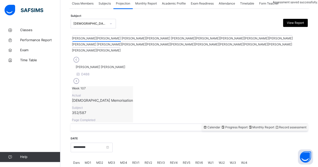
scroll to position [210, 0]
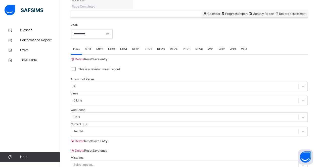
click at [121, 47] on span "MD4" at bounding box center [123, 49] width 7 height 5
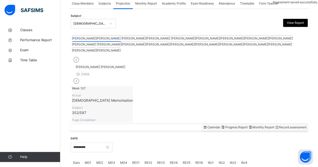
scroll to position [210, 0]
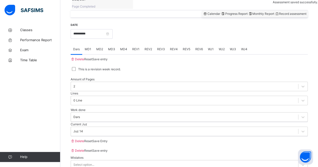
click at [143, 44] on div "REV2" at bounding box center [148, 49] width 13 height 10
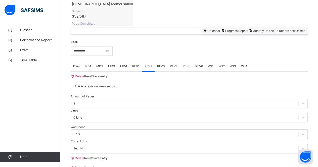
scroll to position [119, 0]
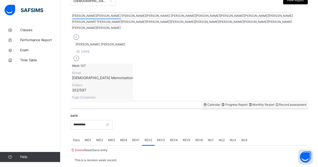
click at [137, 138] on span "REV1" at bounding box center [135, 140] width 7 height 5
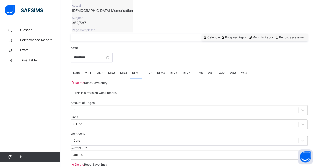
scroll to position [186, 0]
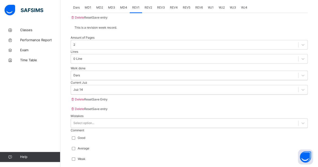
scroll to position [252, 0]
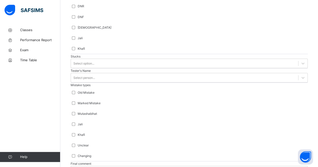
type input "*****"
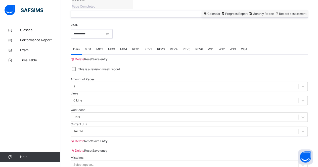
scroll to position [183, 0]
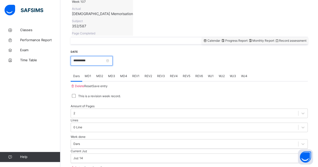
click at [84, 56] on input "**********" at bounding box center [92, 61] width 42 height 10
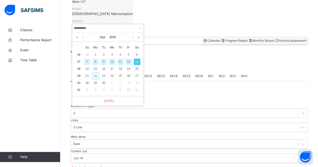
click at [130, 63] on div "12" at bounding box center [129, 62] width 7 height 7
type input "**********"
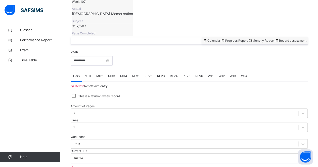
click at [97, 74] on span "MD2" at bounding box center [99, 76] width 7 height 5
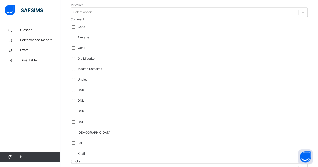
scroll to position [366, 0]
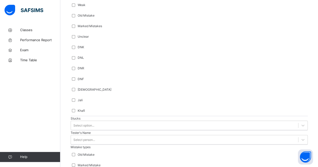
scroll to position [408, 0]
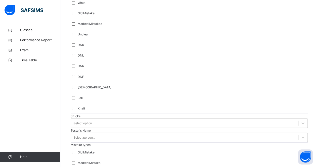
type input "*****"
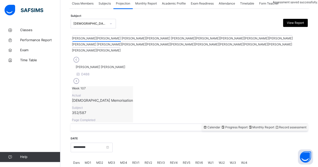
scroll to position [210, 0]
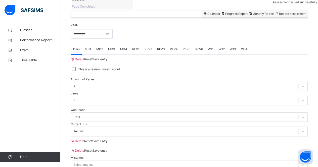
click at [125, 44] on div "MD4" at bounding box center [124, 49] width 12 height 10
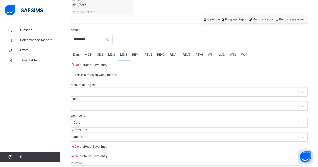
scroll to position [204, 0]
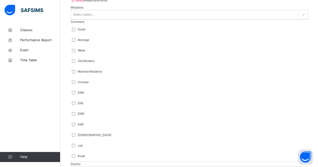
scroll to position [361, 0]
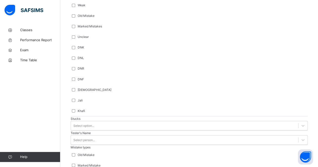
scroll to position [408, 0]
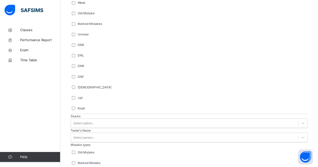
type input "****"
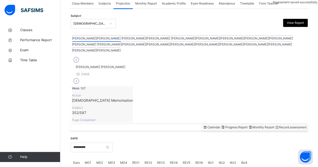
scroll to position [210, 0]
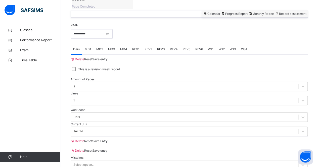
click at [125, 47] on span "MD4" at bounding box center [123, 49] width 7 height 5
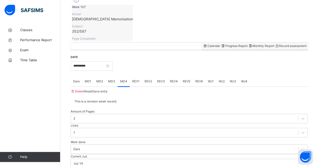
scroll to position [178, 0]
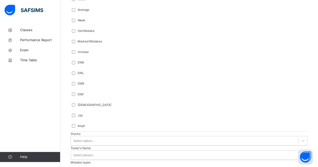
scroll to position [391, 0]
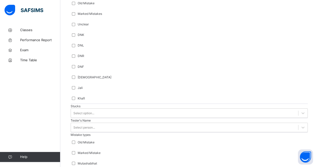
type input "****"
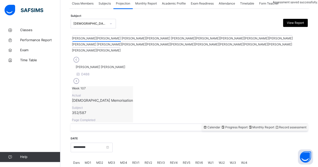
scroll to position [210, 0]
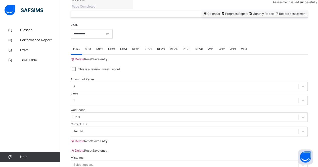
click at [139, 47] on span "REV1" at bounding box center [135, 49] width 7 height 5
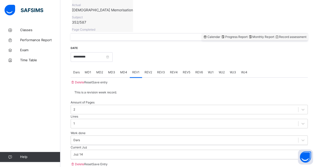
scroll to position [186, 0]
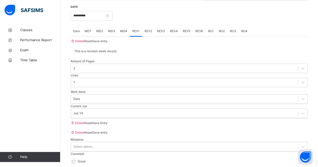
scroll to position [231, 0]
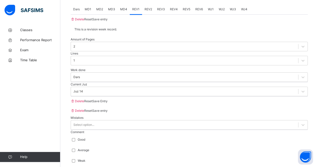
scroll to position [252, 0]
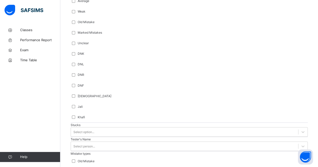
scroll to position [403, 0]
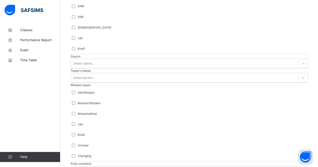
type input "*"
type input "***"
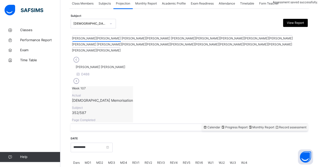
scroll to position [210, 0]
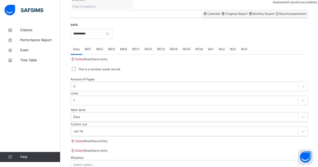
click at [149, 44] on div "REV2" at bounding box center [148, 49] width 13 height 10
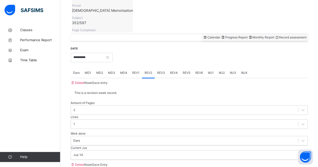
scroll to position [181, 0]
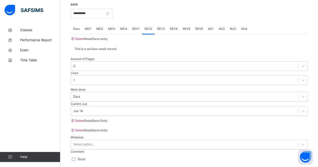
scroll to position [231, 0]
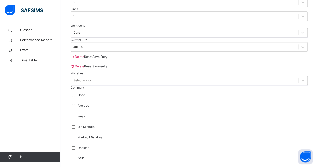
scroll to position [299, 0]
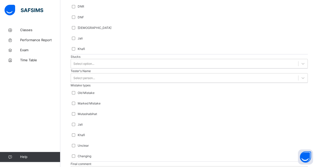
scroll to position [468, 0]
type input "***"
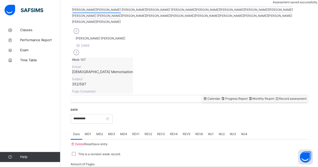
scroll to position [115, 0]
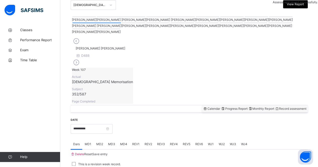
click at [253, 107] on span "Monthly Report" at bounding box center [261, 109] width 26 height 4
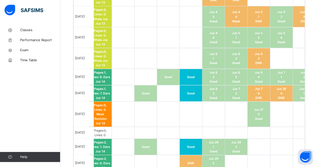
scroll to position [0, 0]
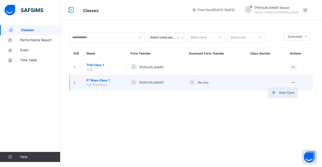
click at [290, 96] on li "View Class" at bounding box center [282, 92] width 27 height 9
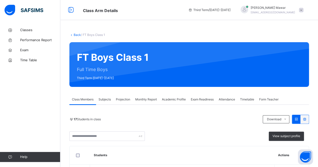
click at [123, 98] on span "Projection" at bounding box center [123, 99] width 14 height 5
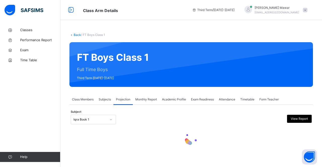
click at [95, 122] on div "Iqra Book 1" at bounding box center [90, 120] width 33 height 5
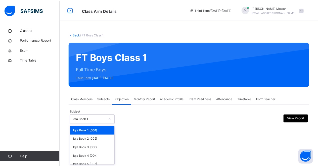
scroll to position [34, 0]
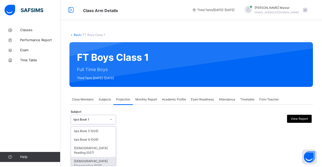
click at [90, 157] on div "[DEMOGRAPHIC_DATA] Memorisation (008)" at bounding box center [93, 163] width 45 height 13
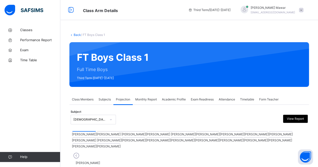
click at [121, 137] on div at bounding box center [97, 137] width 49 height 1
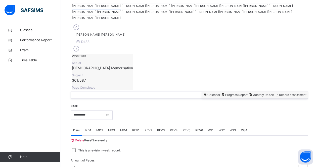
scroll to position [129, 0]
click at [108, 110] on input "**********" at bounding box center [92, 115] width 42 height 10
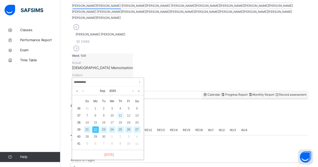
click at [122, 116] on div "11" at bounding box center [120, 116] width 7 height 7
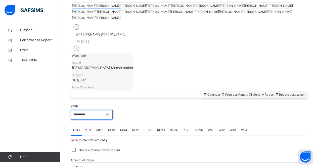
click at [85, 110] on input "**********" at bounding box center [92, 115] width 42 height 10
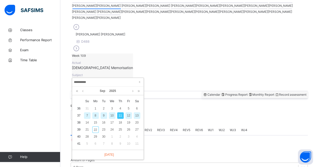
click at [131, 116] on div "12" at bounding box center [129, 116] width 7 height 7
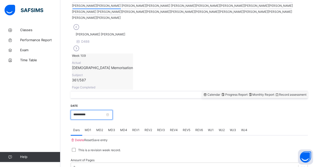
click at [111, 110] on input "**********" at bounding box center [92, 115] width 42 height 10
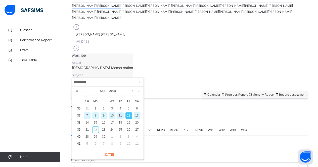
click at [120, 114] on div "11" at bounding box center [120, 116] width 7 height 7
type input "**********"
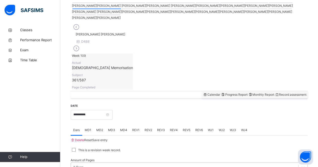
click at [99, 163] on div "0 Page" at bounding box center [189, 168] width 237 height 10
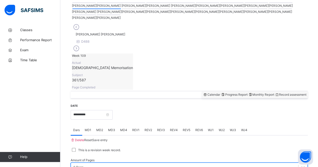
scroll to position [192, 0]
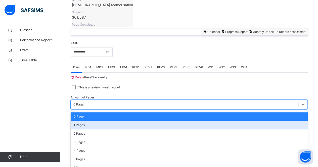
click at [82, 121] on div "1 Pages" at bounding box center [189, 125] width 237 height 9
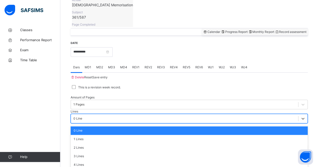
click at [82, 117] on div "0 Line" at bounding box center [78, 119] width 9 height 5
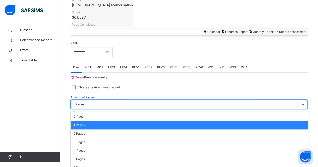
click at [102, 101] on div "1 Pages" at bounding box center [185, 105] width 228 height 8
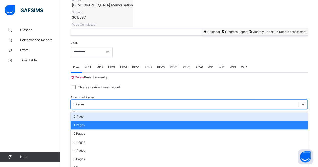
click at [99, 113] on div "0 Page" at bounding box center [189, 117] width 237 height 9
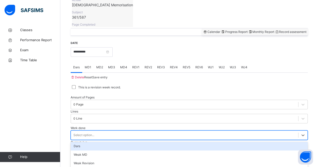
scroll to position [210, 0]
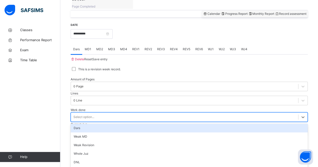
click at [98, 113] on div "option Dars focused, 1 of 16. 16 results available. Use Up and Down to choose o…" at bounding box center [189, 118] width 237 height 10
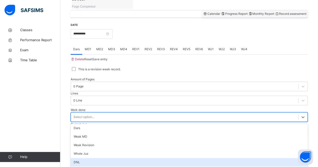
click at [96, 158] on div "DNL" at bounding box center [189, 162] width 237 height 9
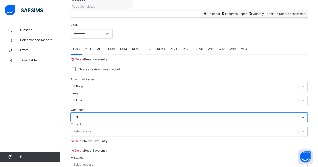
click at [84, 129] on div "Select option..." at bounding box center [84, 131] width 21 height 5
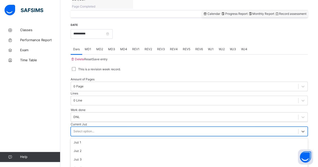
scroll to position [89, 0]
click at [108, 141] on div "Save Entry" at bounding box center [99, 141] width 15 height 5
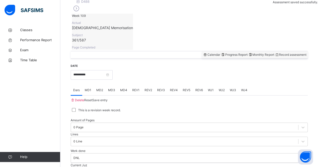
scroll to position [169, 0]
click at [115, 88] on span "MD3" at bounding box center [111, 90] width 7 height 5
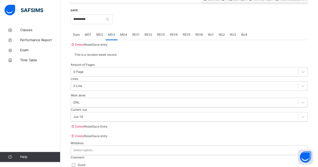
scroll to position [225, 0]
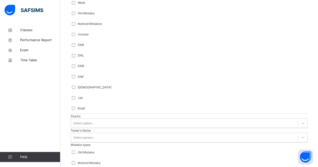
scroll to position [408, 0]
type input "****"
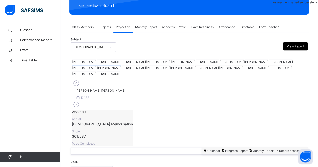
scroll to position [73, 0]
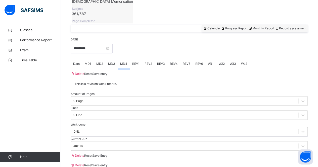
scroll to position [194, 0]
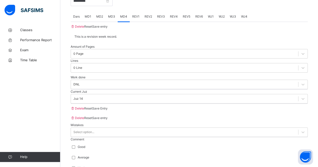
scroll to position [244, 0]
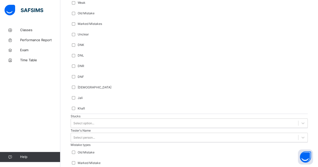
type input "***"
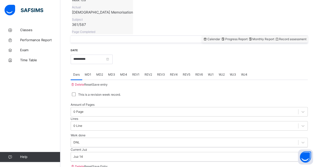
scroll to position [184, 0]
click at [136, 73] on span "REV1" at bounding box center [135, 75] width 7 height 5
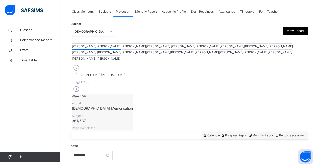
scroll to position [88, 0]
click at [248, 134] on span "Monthly Report" at bounding box center [261, 136] width 26 height 4
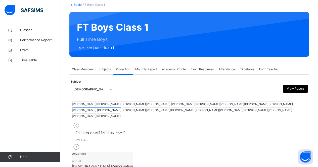
scroll to position [0, 0]
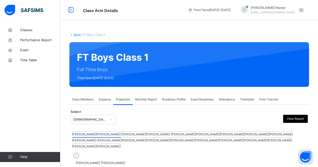
click at [146, 137] on div at bounding box center [133, 137] width 23 height 1
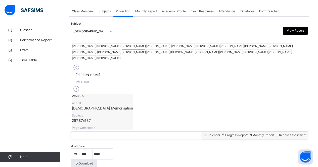
scroll to position [87, 0]
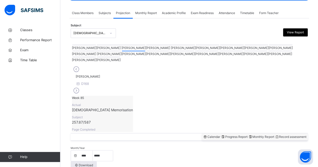
click at [284, 135] on div "Record assessment" at bounding box center [291, 137] width 32 height 5
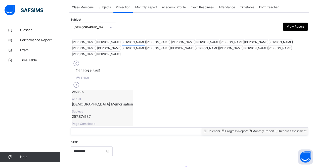
scroll to position [96, 0]
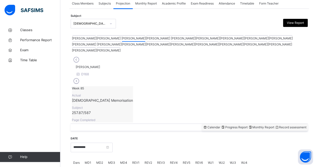
click at [259, 126] on span "Monthly Report" at bounding box center [261, 128] width 26 height 4
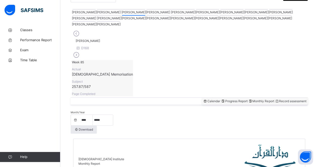
scroll to position [123, 0]
click at [221, 99] on div "Progress Report" at bounding box center [234, 101] width 27 height 5
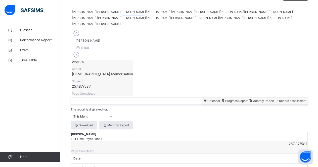
click at [296, 99] on span "Record assessment" at bounding box center [291, 101] width 32 height 4
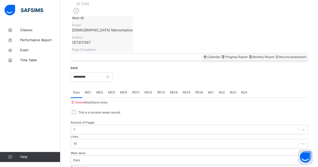
scroll to position [205, 0]
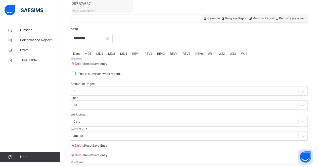
click at [137, 52] on span "REV1" at bounding box center [135, 54] width 7 height 5
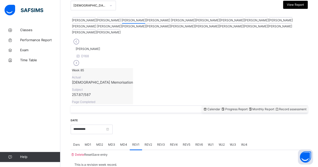
scroll to position [114, 0]
click at [269, 18] on div at bounding box center [280, 18] width 23 height 1
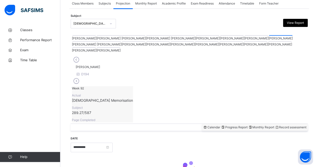
click at [248, 126] on span "Monthly Report" at bounding box center [261, 128] width 26 height 4
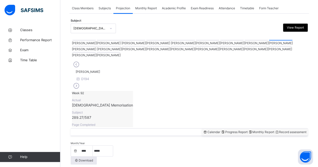
scroll to position [90, 0]
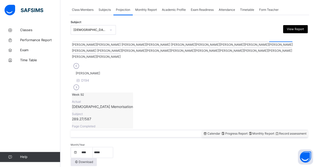
click at [277, 132] on span "Record assessment" at bounding box center [291, 134] width 32 height 4
click at [245, 167] on span "WJ4" at bounding box center [244, 169] width 6 height 5
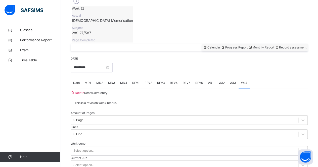
scroll to position [178, 0]
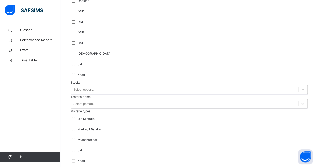
scroll to position [461, 0]
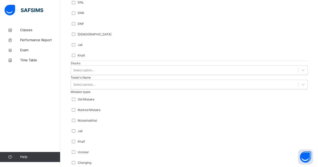
type input "*"
type input "***"
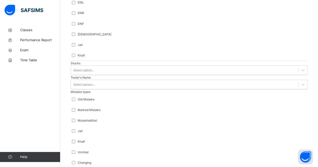
drag, startPoint x: 142, startPoint y: 119, endPoint x: 139, endPoint y: 119, distance: 3.0
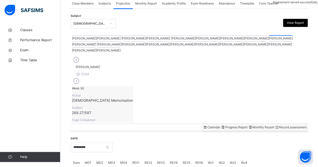
scroll to position [210, 0]
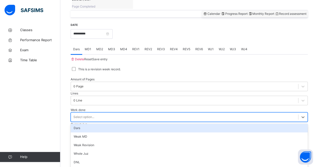
click at [115, 113] on div "Select option..." at bounding box center [185, 117] width 228 height 8
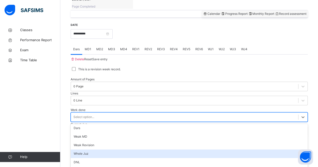
click at [94, 150] on div "Whole Juz" at bounding box center [189, 154] width 237 height 9
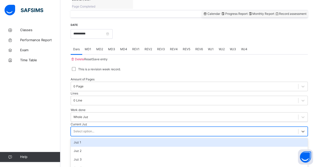
click at [97, 128] on div "Select option..." at bounding box center [185, 132] width 228 height 8
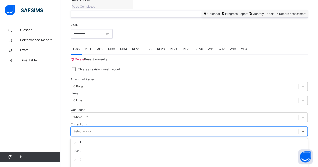
scroll to position [73, 0]
click at [108, 140] on span "Save Entry" at bounding box center [99, 141] width 15 height 4
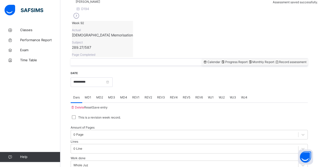
scroll to position [162, 0]
click at [95, 78] on input "**********" at bounding box center [92, 83] width 42 height 10
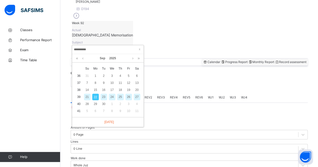
click at [85, 96] on div "21" at bounding box center [87, 97] width 7 height 7
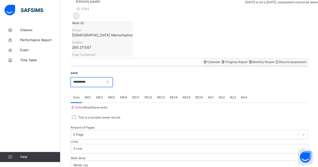
click at [105, 78] on input "**********" at bounding box center [92, 83] width 42 height 10
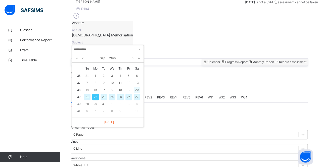
click at [138, 89] on div "20" at bounding box center [137, 90] width 7 height 7
type input "**********"
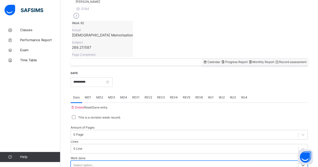
scroll to position [210, 0]
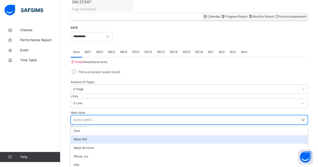
click at [95, 125] on div "option [PERSON_NAME] MD focused, 2 of 16. 16 results available. Use Up and Down…" at bounding box center [189, 120] width 237 height 10
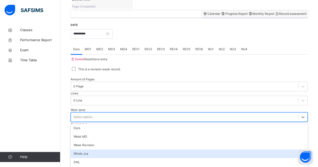
click at [115, 150] on div "Whole Juz" at bounding box center [189, 154] width 237 height 9
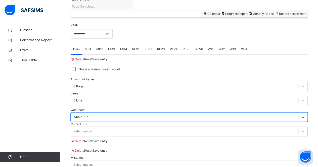
click at [123, 128] on div "Select option..." at bounding box center [185, 132] width 228 height 8
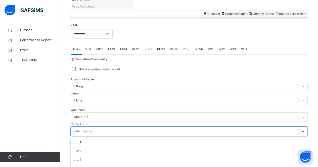
scroll to position [79, 0]
click at [108, 139] on span "Save Entry" at bounding box center [99, 141] width 15 height 4
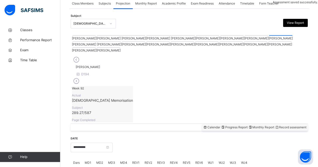
scroll to position [210, 0]
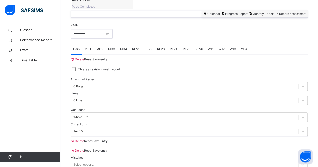
click at [243, 47] on span "WJ4" at bounding box center [244, 49] width 6 height 5
